Goal: Entertainment & Leisure: Browse casually

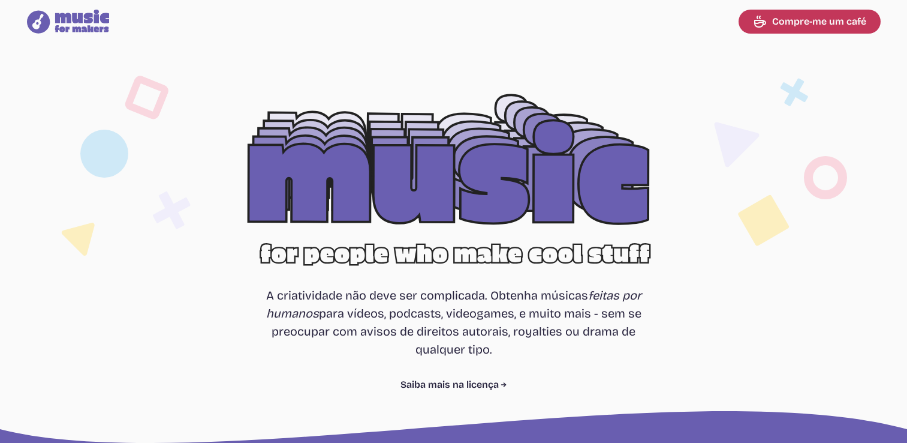
select select "most popular"
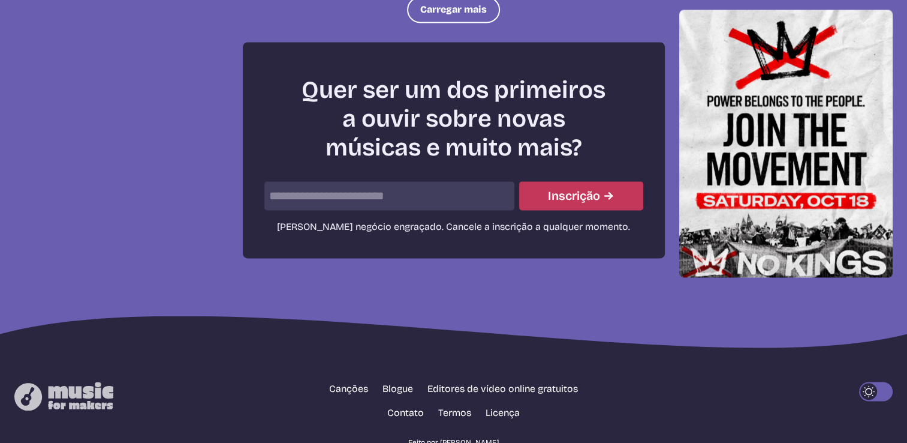
scroll to position [1733, 0]
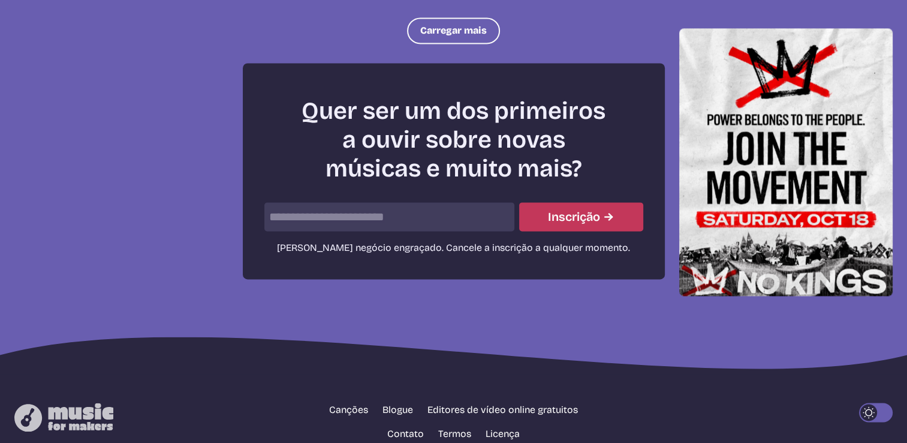
click at [465, 208] on input "email" at bounding box center [389, 216] width 250 height 29
type input "**********"
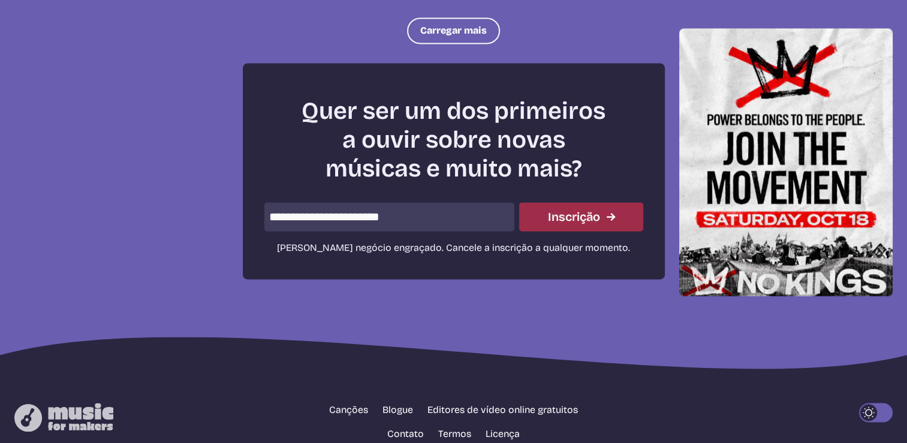
click at [582, 208] on font "Inscrição" at bounding box center [574, 217] width 52 height 18
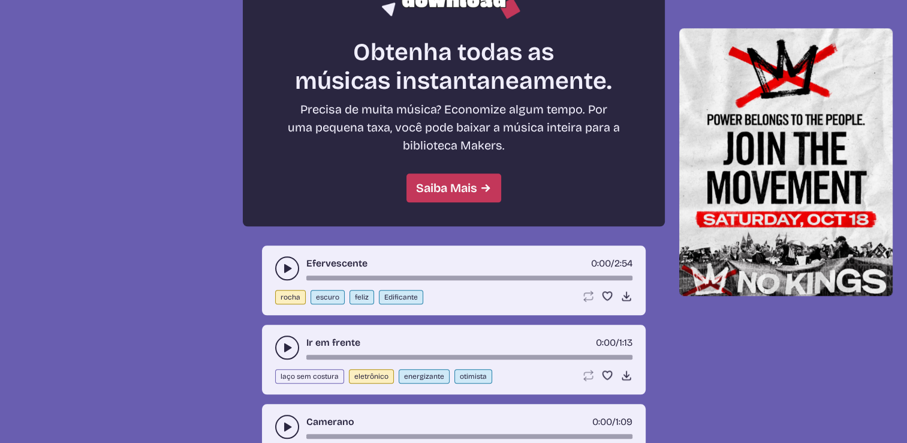
scroll to position [1139, 0]
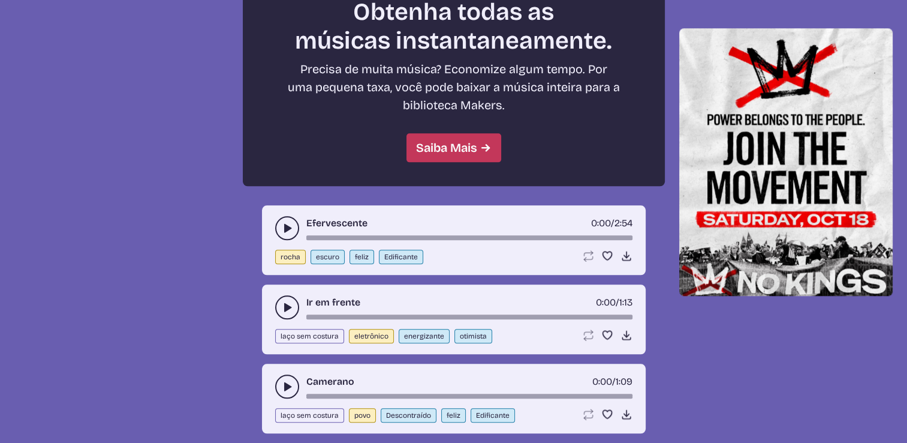
click at [284, 301] on use "alternar entre reproduzir e pausar" at bounding box center [287, 307] width 12 height 12
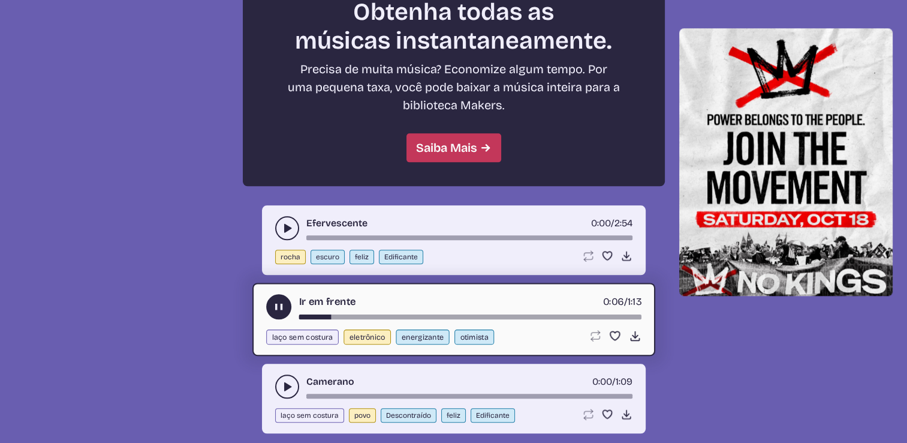
click at [278, 301] on use "alternar entre reproduzir e pausar" at bounding box center [278, 306] width 13 height 13
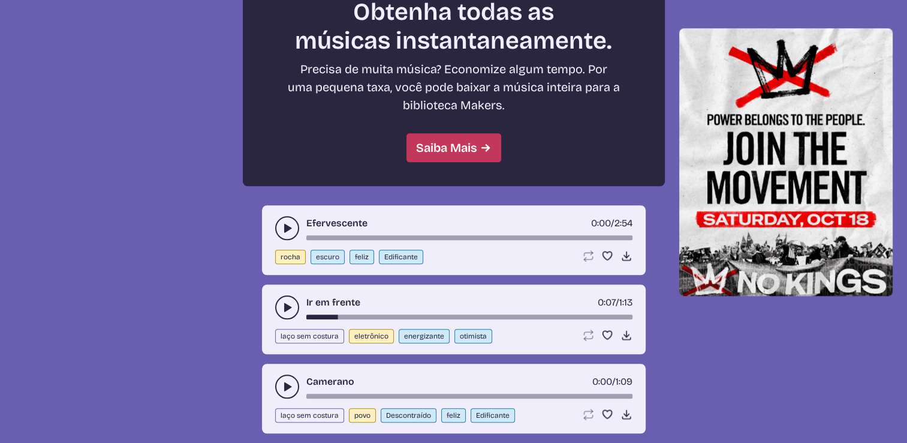
click at [289, 380] on use "alternar entre reproduzir e pausar" at bounding box center [287, 386] width 12 height 12
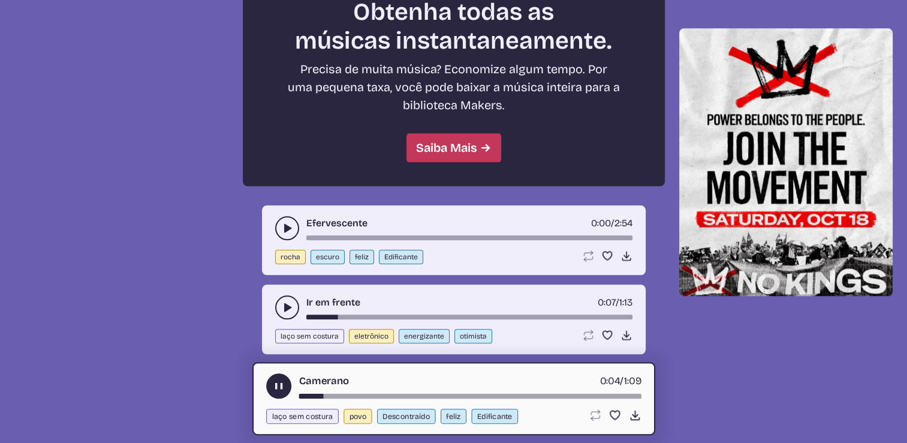
click at [276, 380] on use "alternar entre reproduzir e pausar" at bounding box center [278, 386] width 13 height 13
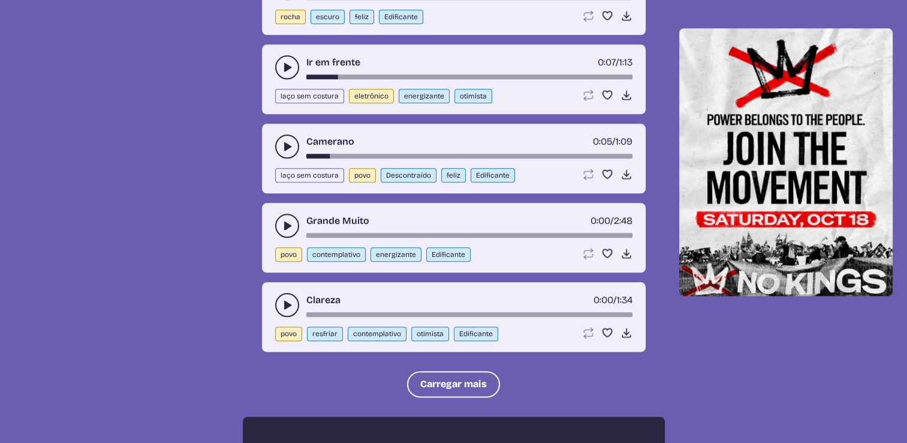
scroll to position [1439, 0]
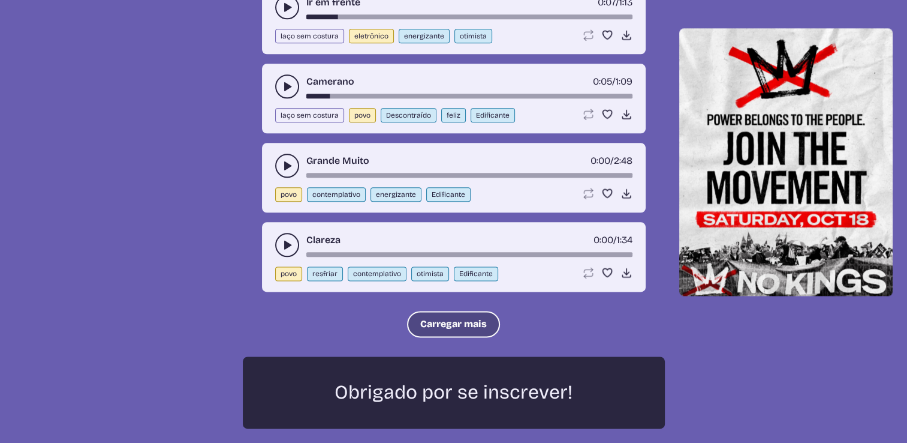
click at [428, 311] on button "Carregar mais" at bounding box center [453, 324] width 93 height 26
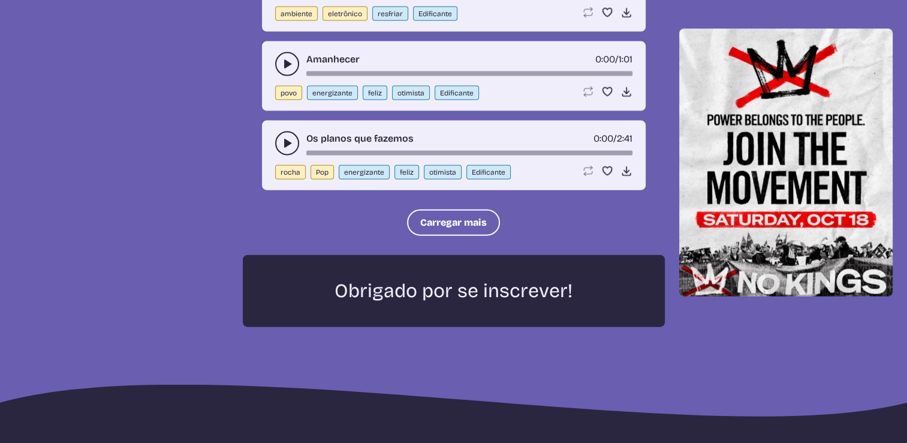
scroll to position [2799, 0]
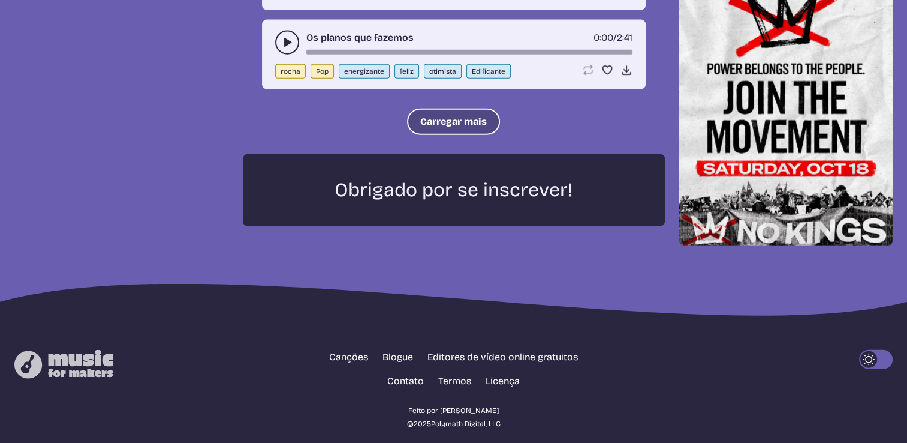
click at [449, 115] on button "Carregar mais" at bounding box center [453, 122] width 93 height 26
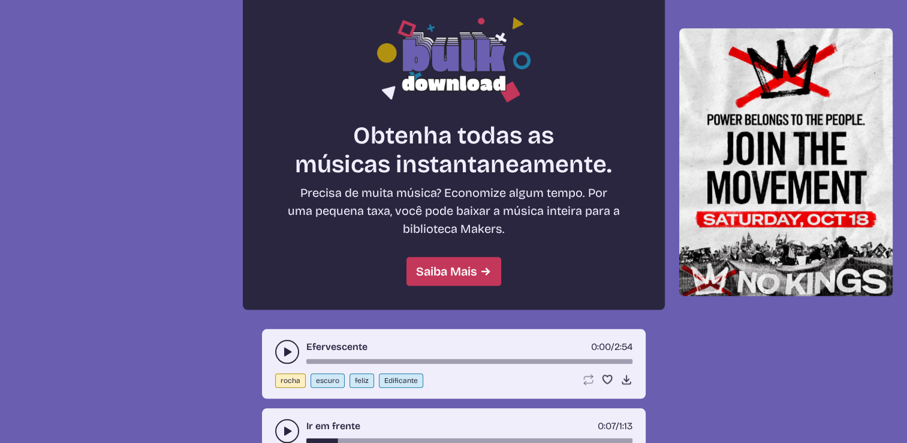
scroll to position [1003, 0]
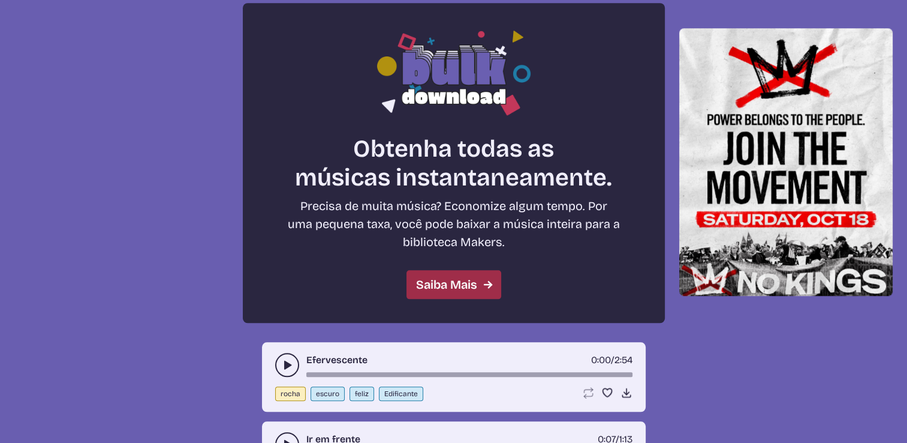
click at [459, 279] on font "Saiba Mais" at bounding box center [446, 284] width 61 height 18
